Goal: Task Accomplishment & Management: Manage account settings

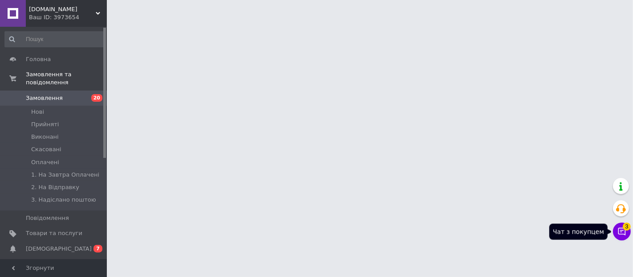
click at [622, 234] on icon at bounding box center [622, 231] width 9 height 9
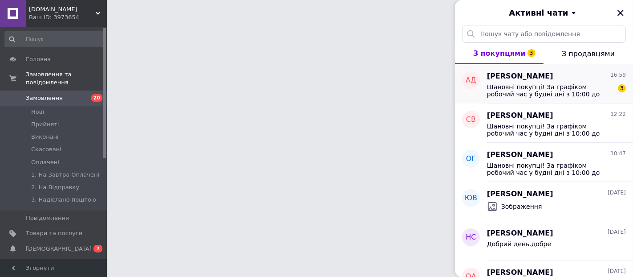
click at [563, 87] on span "Шановні покупці! За графіком робочий час у будні дні з 10:00 до 18:00. У суботу…" at bounding box center [550, 90] width 126 height 14
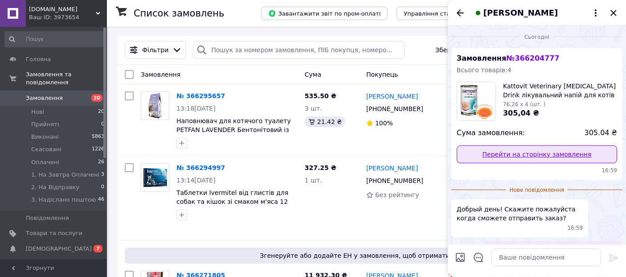
click at [558, 153] on link "Перейти на сторінку замовлення" at bounding box center [536, 154] width 160 height 18
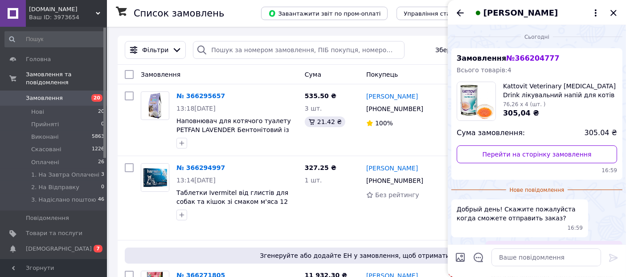
drag, startPoint x: 615, startPoint y: 12, endPoint x: 572, endPoint y: 31, distance: 46.7
click at [615, 12] on icon "Закрити" at bounding box center [613, 13] width 11 height 11
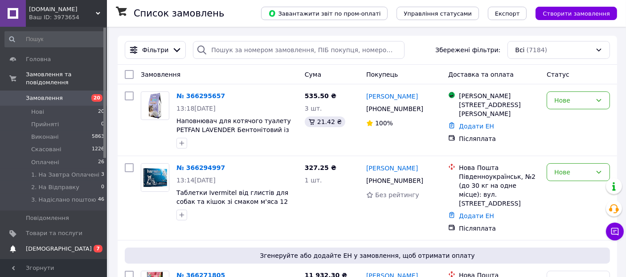
click at [48, 244] on span "[DEMOGRAPHIC_DATA]" at bounding box center [59, 248] width 66 height 8
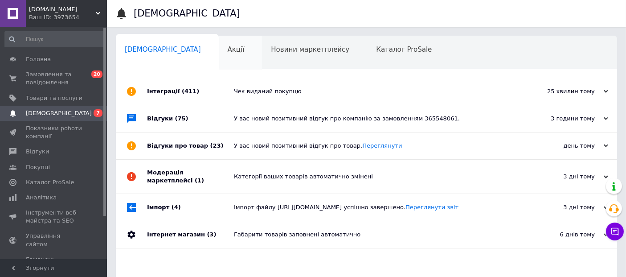
click at [219, 58] on div "Акції 0" at bounding box center [241, 53] width 44 height 34
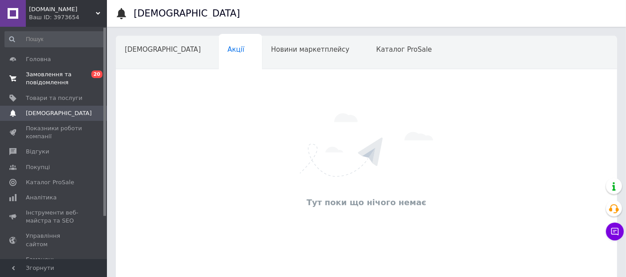
click at [41, 81] on span "Замовлення та повідомлення" at bounding box center [54, 78] width 57 height 16
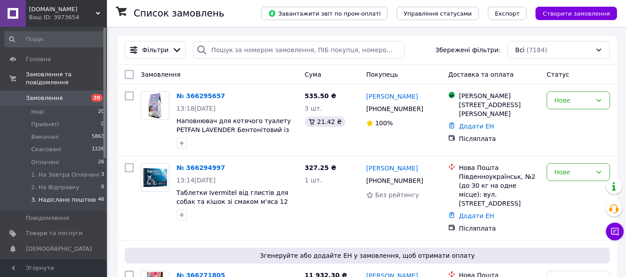
click at [67, 195] on span "3. Надіслано поштою" at bounding box center [63, 199] width 65 height 8
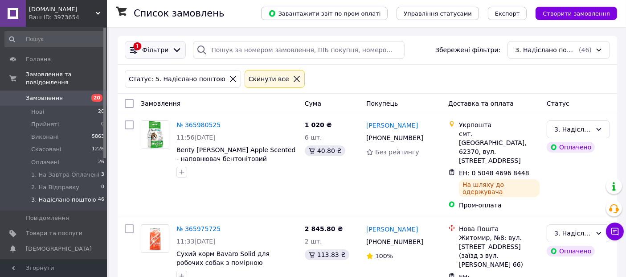
click at [155, 48] on span "Фільтри" at bounding box center [155, 49] width 26 height 9
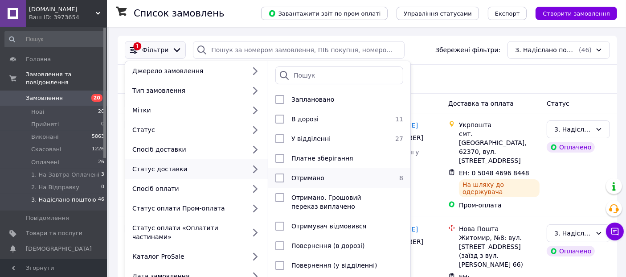
click at [332, 171] on li "Отримано 8" at bounding box center [339, 178] width 142 height 20
checkbox input "true"
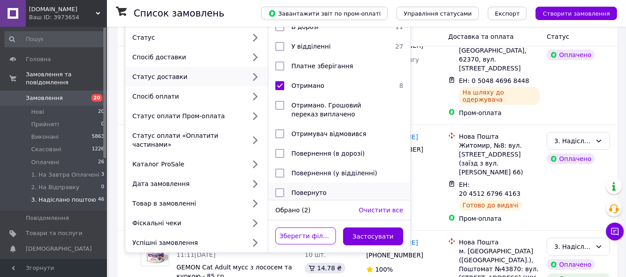
scroll to position [99, 0]
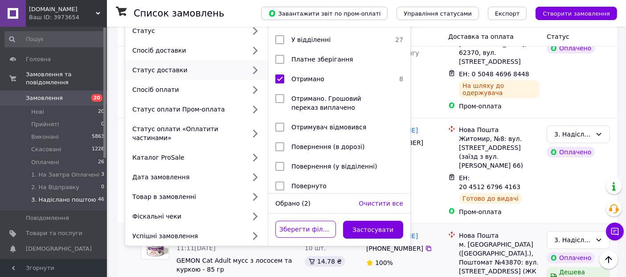
click at [370, 220] on button "Застосувати" at bounding box center [373, 229] width 61 height 18
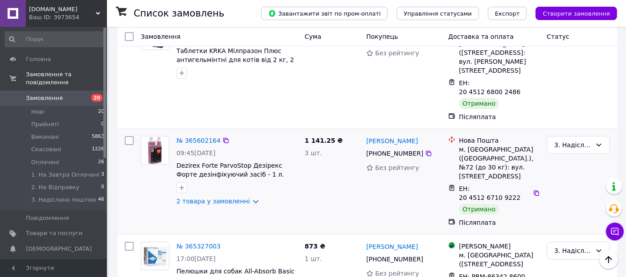
scroll to position [148, 0]
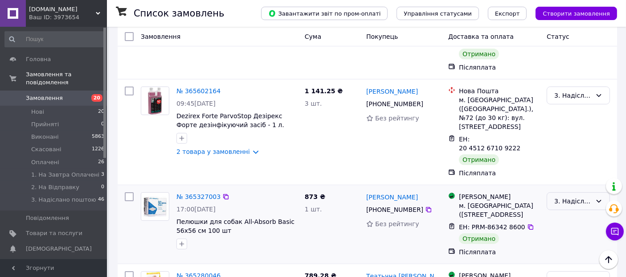
click at [561, 196] on div "3. Надіслано поштою" at bounding box center [572, 201] width 37 height 10
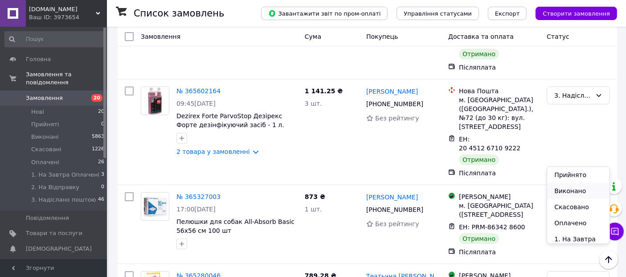
click at [565, 189] on li "Виконано" at bounding box center [578, 191] width 62 height 16
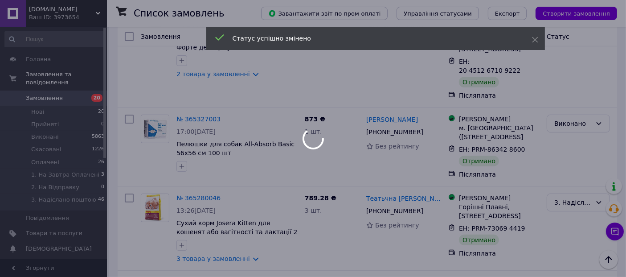
scroll to position [247, 0]
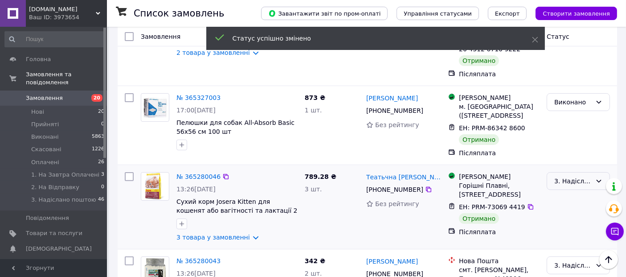
click at [569, 176] on div "3. Надіслано поштою" at bounding box center [572, 181] width 37 height 10
click at [570, 169] on li "Виконано" at bounding box center [578, 171] width 62 height 16
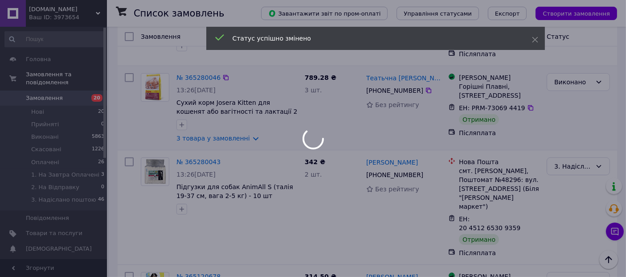
scroll to position [395, 0]
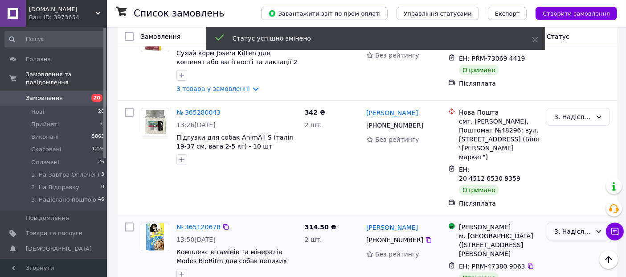
click at [559, 226] on div "3. Надіслано поштою" at bounding box center [572, 231] width 37 height 10
click at [566, 191] on li "Виконано" at bounding box center [578, 194] width 62 height 16
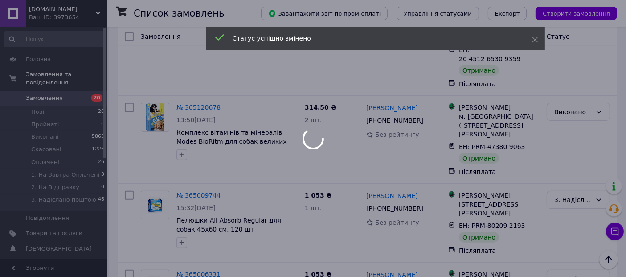
scroll to position [525, 0]
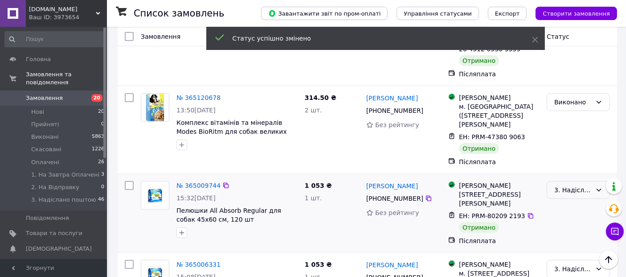
click at [584, 185] on div "3. Надіслано поштою" at bounding box center [572, 190] width 37 height 10
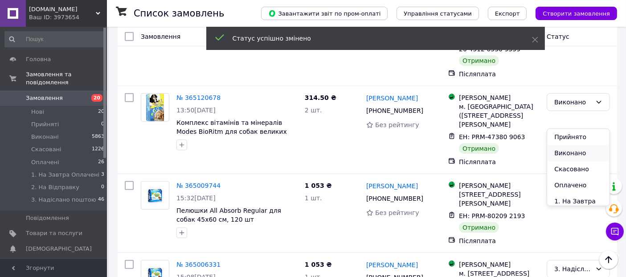
click at [574, 155] on li "Виконано" at bounding box center [578, 153] width 62 height 16
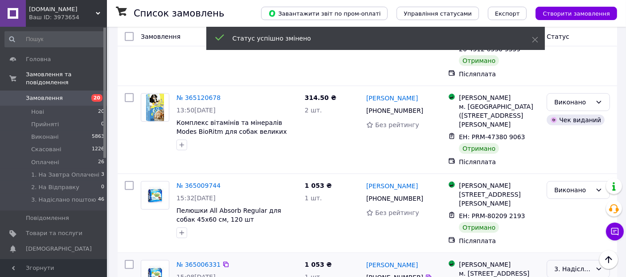
click at [566, 264] on div "3. Надіслано поштою" at bounding box center [572, 269] width 37 height 10
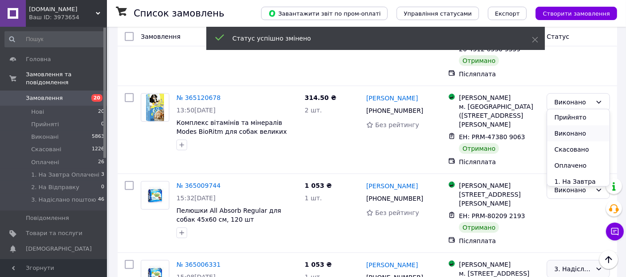
click at [570, 132] on li "Виконано" at bounding box center [578, 133] width 62 height 16
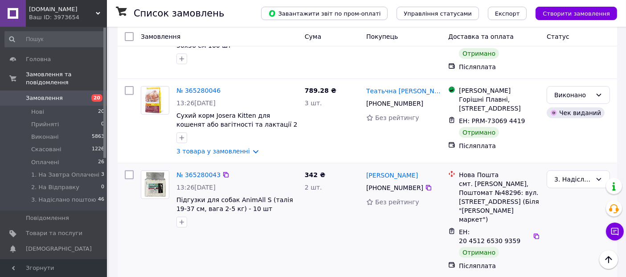
scroll to position [327, 0]
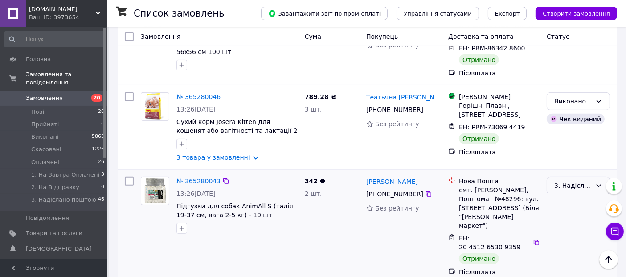
click at [585, 180] on div "3. Надіслано поштою" at bounding box center [572, 185] width 37 height 10
click at [573, 175] on li "Виконано" at bounding box center [578, 175] width 62 height 16
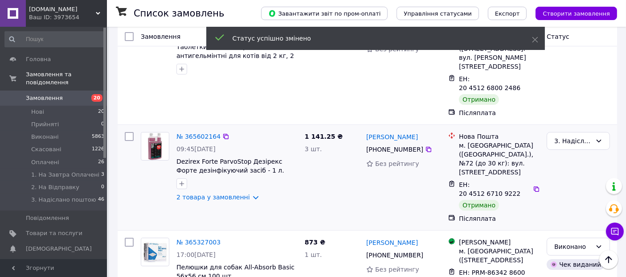
scroll to position [79, 0]
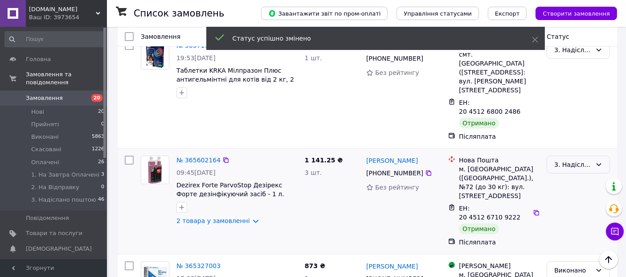
click at [573, 159] on div "3. Надіслано поштою" at bounding box center [572, 164] width 37 height 10
click at [566, 172] on li "Виконано" at bounding box center [578, 172] width 62 height 16
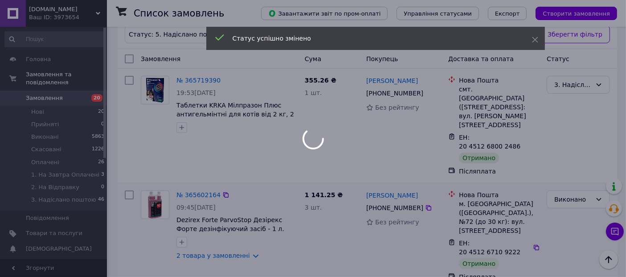
scroll to position [0, 0]
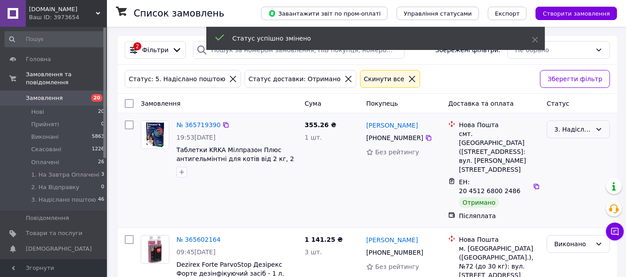
click at [580, 130] on div "3. Надіслано поштою" at bounding box center [572, 129] width 37 height 10
click at [563, 163] on li "Виконано" at bounding box center [578, 164] width 62 height 16
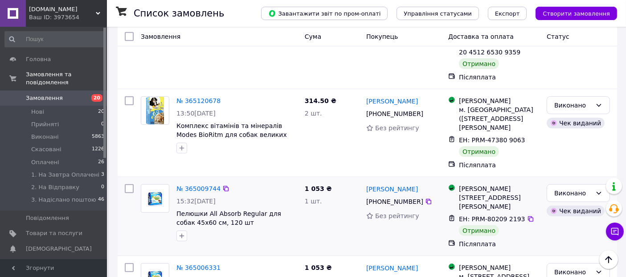
scroll to position [525, 0]
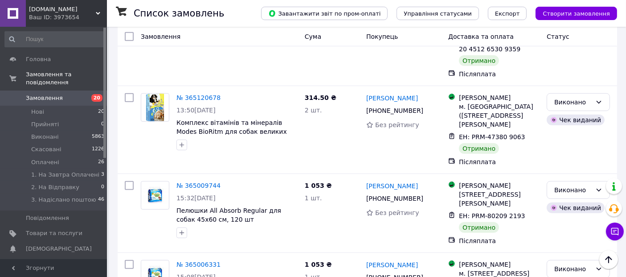
click at [36, 94] on span "Замовлення" at bounding box center [44, 98] width 37 height 8
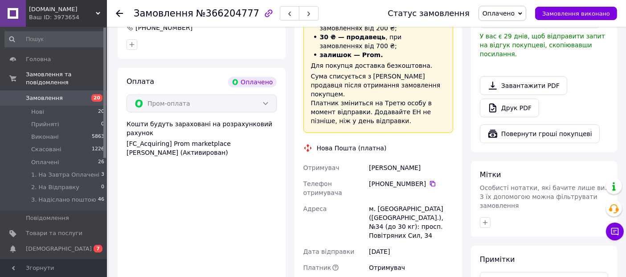
scroll to position [297, 0]
click at [76, 244] on span "[DEMOGRAPHIC_DATA]" at bounding box center [54, 248] width 57 height 8
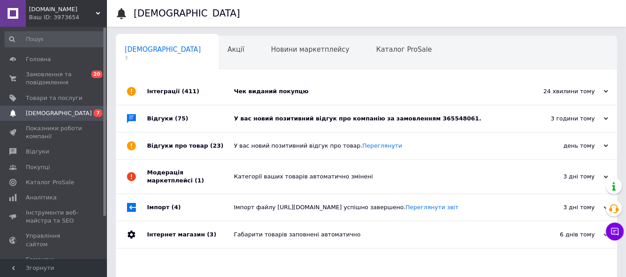
click at [297, 117] on div "У вас новий позитивний відгук про компанію за замовленням 365548061." at bounding box center [376, 118] width 285 height 8
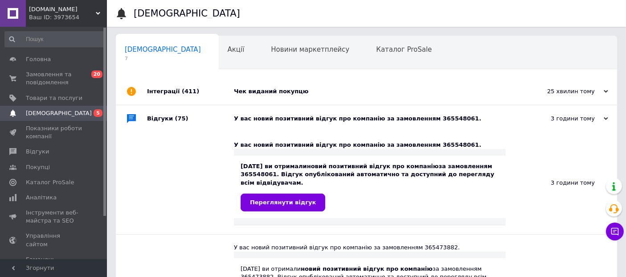
click at [273, 92] on div "Чек виданий покупцю" at bounding box center [376, 91] width 285 height 8
click at [228, 49] on span "Акції" at bounding box center [236, 49] width 17 height 8
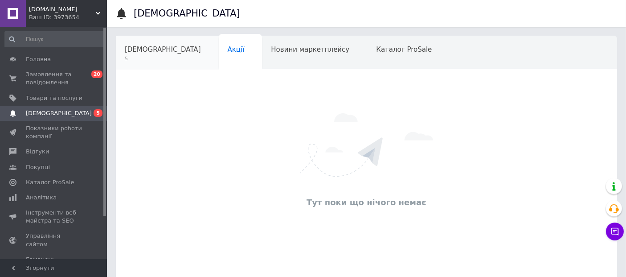
click at [146, 51] on span "[DEMOGRAPHIC_DATA]" at bounding box center [163, 49] width 76 height 8
click at [145, 51] on span "[DEMOGRAPHIC_DATA]" at bounding box center [163, 49] width 76 height 8
click at [143, 54] on div "Сповіщення 5" at bounding box center [167, 53] width 103 height 34
